Goal: Information Seeking & Learning: Learn about a topic

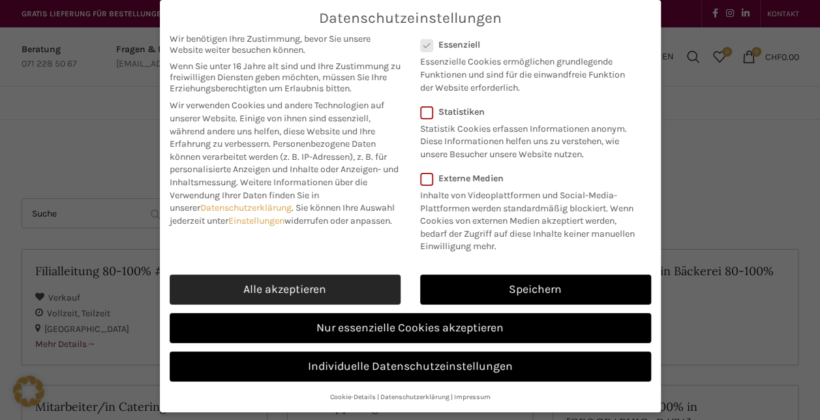
click at [375, 288] on link "Alle akzeptieren" at bounding box center [285, 290] width 231 height 30
checkbox input "true"
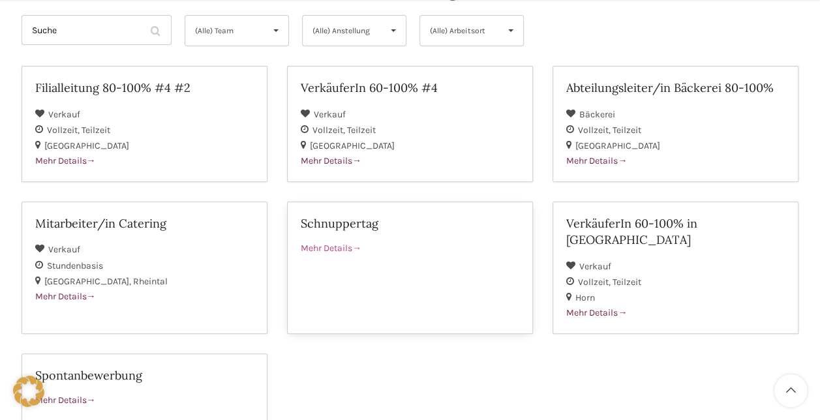
scroll to position [196, 0]
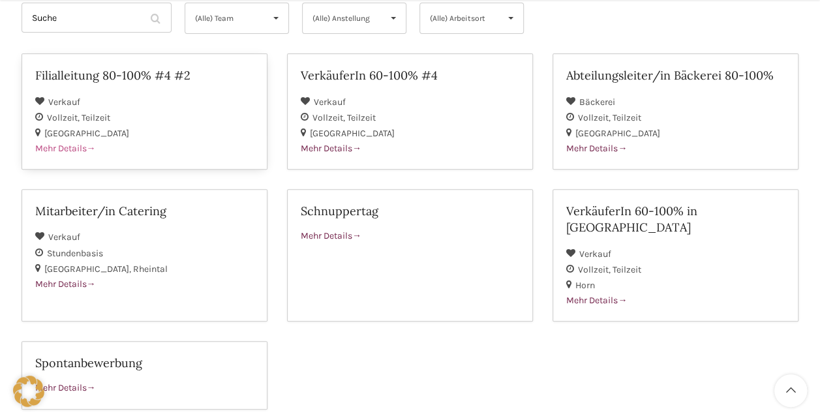
click at [184, 144] on div "Mehr Details" at bounding box center [144, 149] width 219 height 14
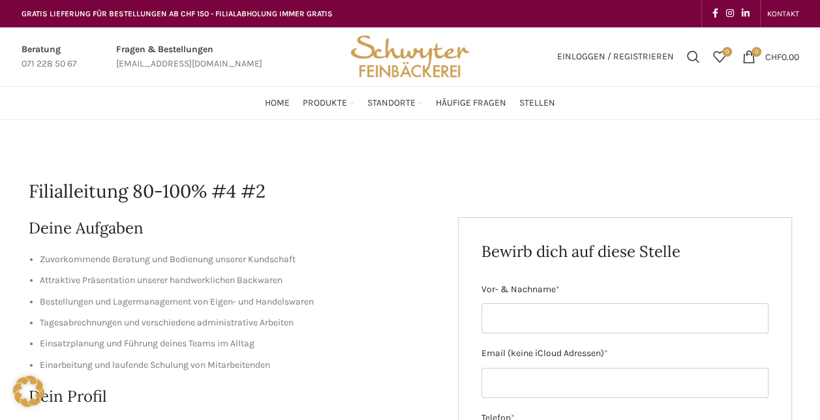
click at [423, 103] on ul "Home Produkte PRODUKT KATEGORIEN Apéro & Häppchen Spezialitäten [PERSON_NAME] &…" at bounding box center [410, 103] width 290 height 26
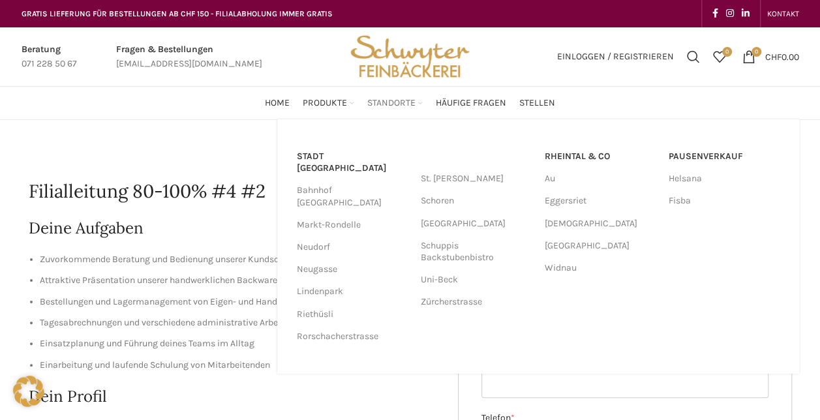
click at [413, 107] on span "Standorte" at bounding box center [391, 103] width 48 height 12
